Goal: Task Accomplishment & Management: Use online tool/utility

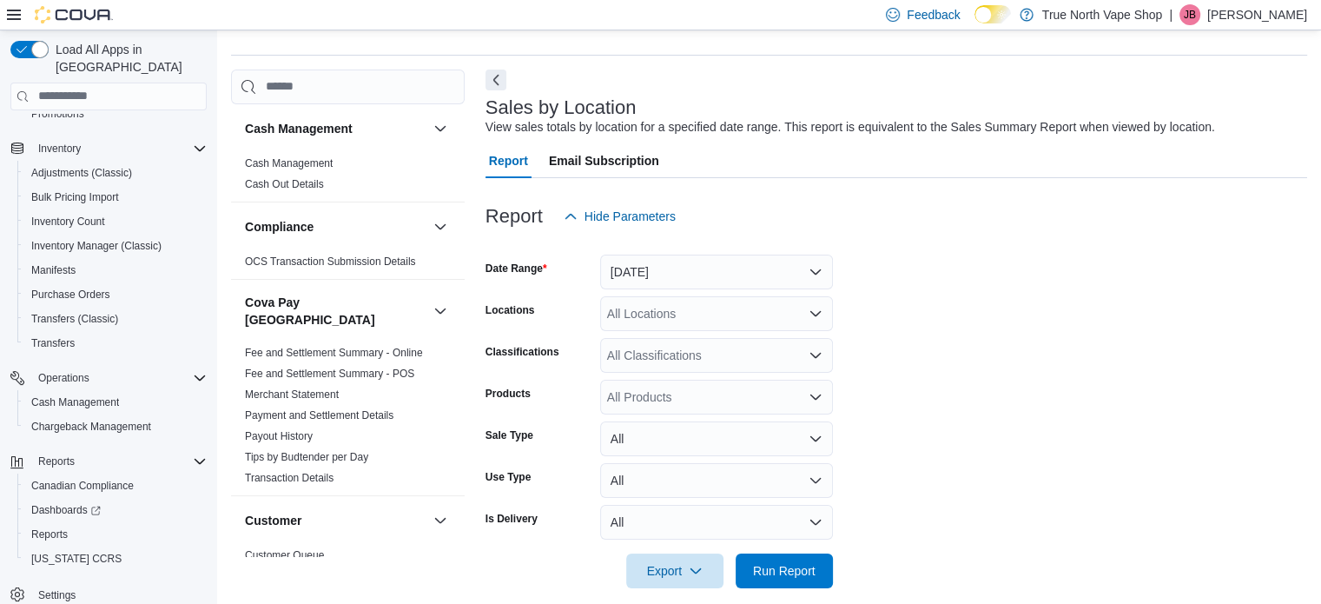
scroll to position [63, 0]
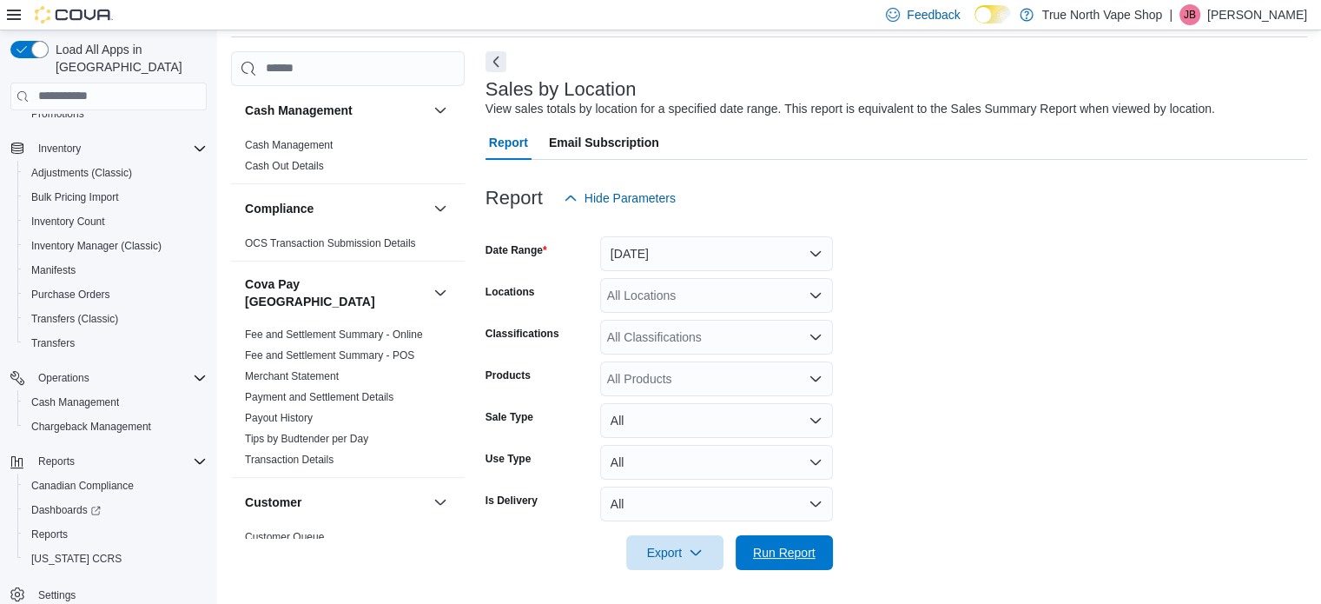
click at [775, 546] on span "Run Report" at bounding box center [784, 552] width 63 height 17
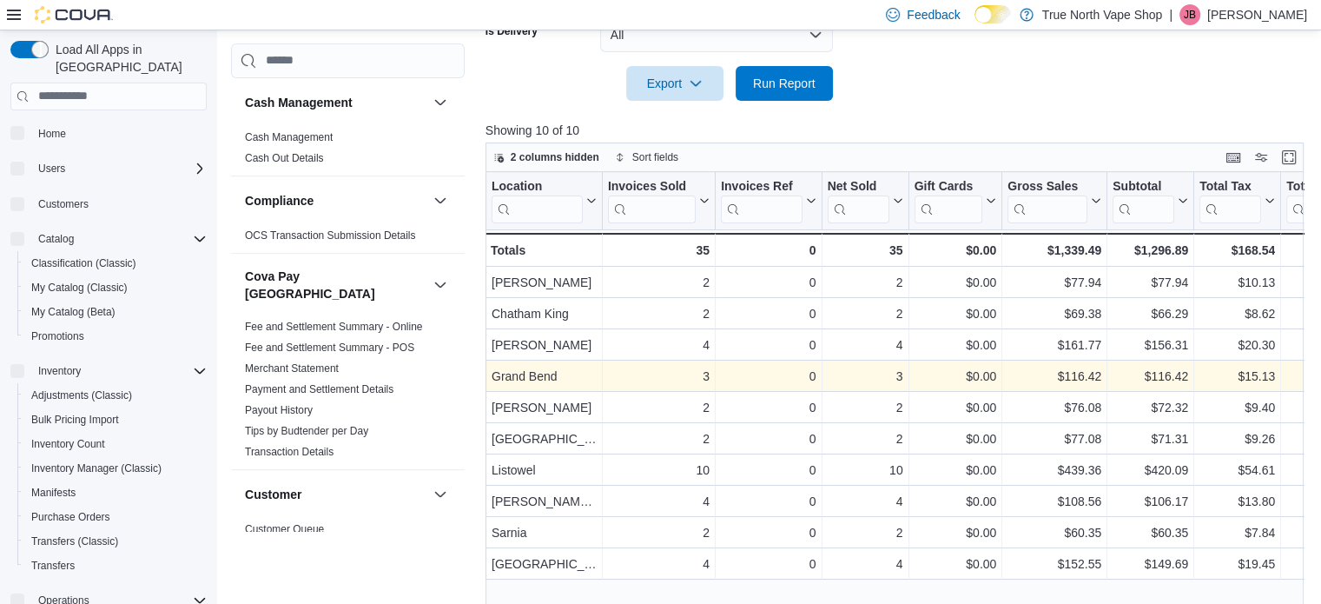
scroll to position [567, 0]
